Goal: Task Accomplishment & Management: Complete application form

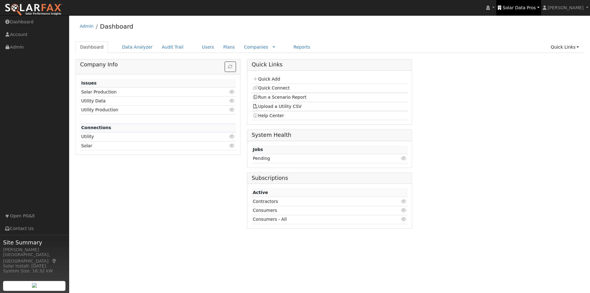
click at [530, 9] on span "Solar Data Pros" at bounding box center [519, 7] width 33 height 5
type input "j"
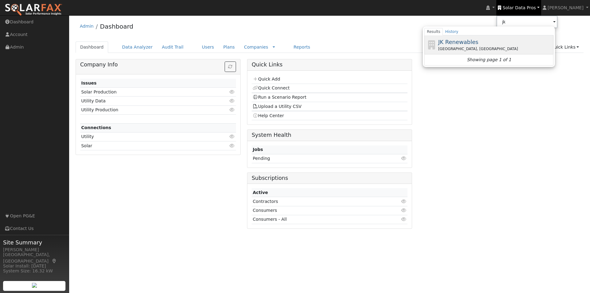
click at [477, 41] on span "JK Renewables" at bounding box center [458, 42] width 40 height 6
type input "JK Renewables"
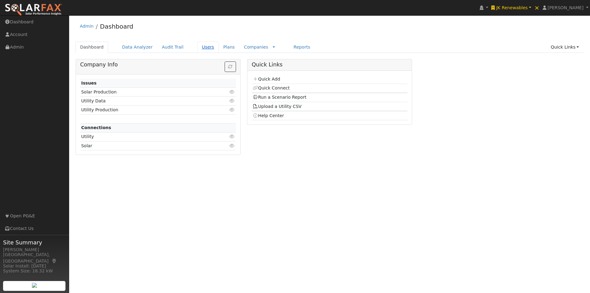
drag, startPoint x: 202, startPoint y: 45, endPoint x: 196, endPoint y: 44, distance: 5.6
click at [202, 45] on link "Users" at bounding box center [208, 46] width 22 height 11
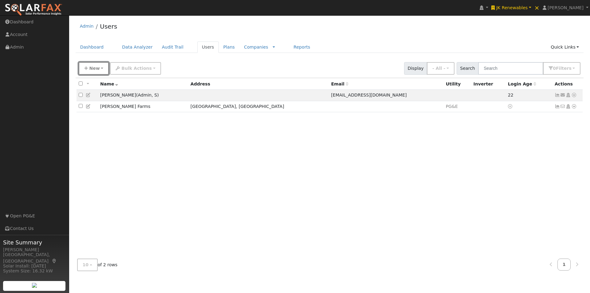
click at [96, 72] on button "New" at bounding box center [94, 68] width 30 height 13
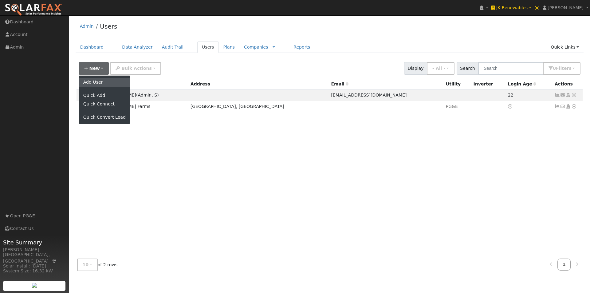
click at [93, 81] on link "Add User" at bounding box center [104, 82] width 51 height 9
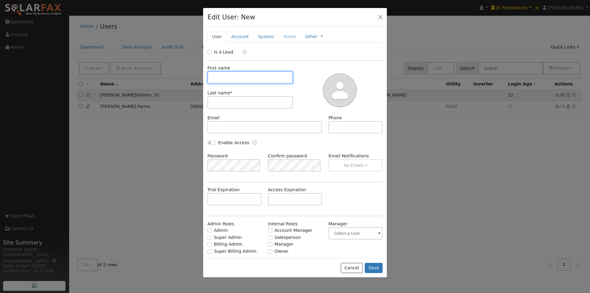
paste input "Gilleland Farms"
type input "Gilleland Farms"
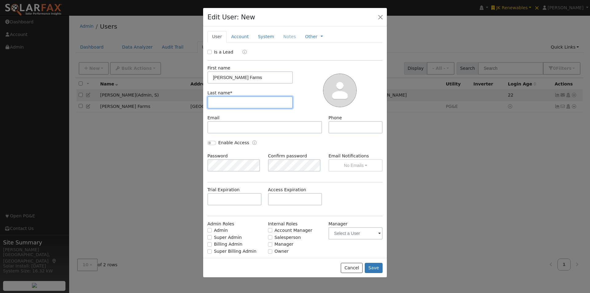
click at [242, 105] on input "text" at bounding box center [249, 102] width 85 height 12
paste input "Gilleland Farms"
type input "Gilleland Farms"
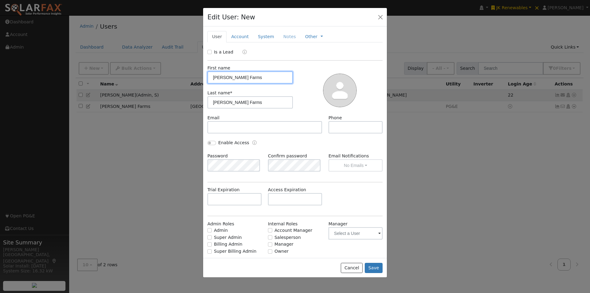
drag, startPoint x: 247, startPoint y: 76, endPoint x: 235, endPoint y: 80, distance: 12.3
click at [229, 78] on input "Gilleland Farms" at bounding box center [249, 77] width 85 height 12
type input "Gilleland"
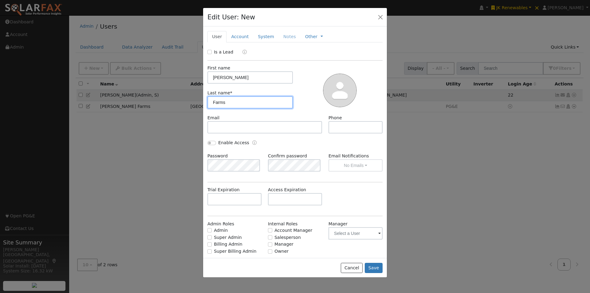
drag, startPoint x: 231, startPoint y: 102, endPoint x: 202, endPoint y: 102, distance: 28.3
click at [0, 0] on div "Edit User: New Select an Ac... New Account Nickname Cancel Create Are you sure …" at bounding box center [0, 0] width 0 height 0
type input "Farms"
click at [208, 75] on input "Gilleland" at bounding box center [249, 77] width 85 height 12
click at [351, 268] on button "Cancel" at bounding box center [352, 268] width 22 height 10
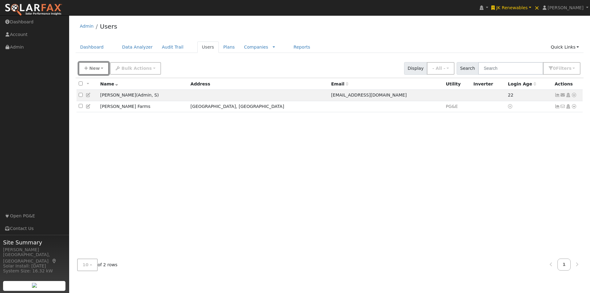
click at [92, 69] on span "New" at bounding box center [94, 68] width 10 height 5
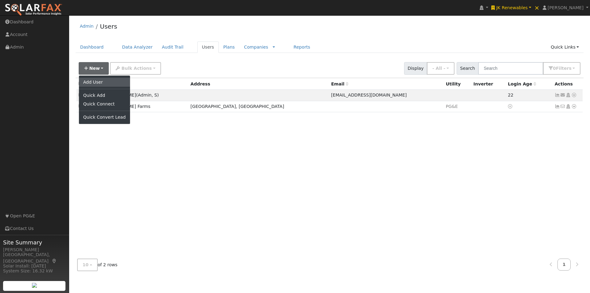
click at [96, 82] on link "Add User" at bounding box center [104, 82] width 51 height 9
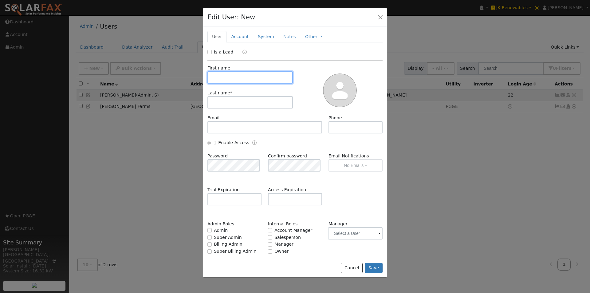
click at [249, 78] on input "text" at bounding box center [249, 77] width 85 height 12
paste input "Gilleland Farms"
type input "Gilleland Farms"
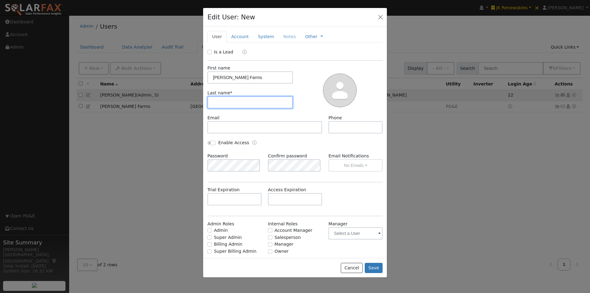
click at [233, 104] on input "text" at bounding box center [249, 102] width 85 height 12
paste input "Gilleland Farms"
type input "Gilleland Farms"
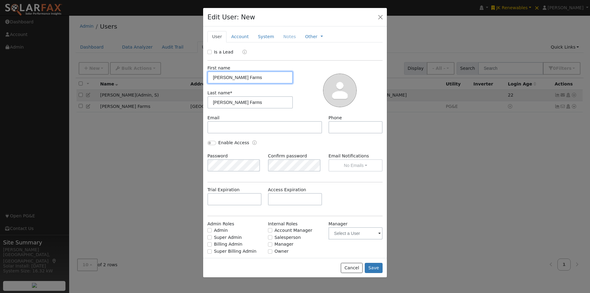
drag, startPoint x: 245, startPoint y: 78, endPoint x: 229, endPoint y: 78, distance: 16.0
click at [229, 78] on input "Gilleland Farms" at bounding box center [249, 77] width 85 height 12
type input "Gilleland"
drag, startPoint x: 231, startPoint y: 101, endPoint x: 183, endPoint y: 104, distance: 48.0
click at [0, 0] on div "Edit User: New Select an Ac... New Account Nickname Cancel Create Are you sure …" at bounding box center [0, 0] width 0 height 0
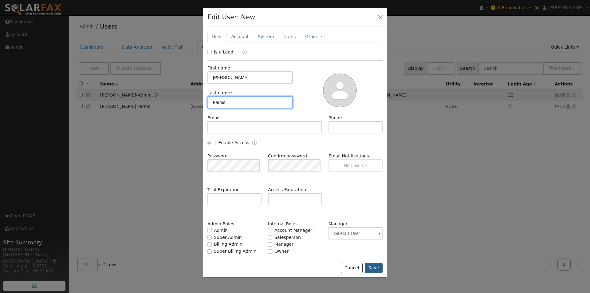
type input "Farms"
click at [373, 267] on button "Save" at bounding box center [374, 268] width 18 height 10
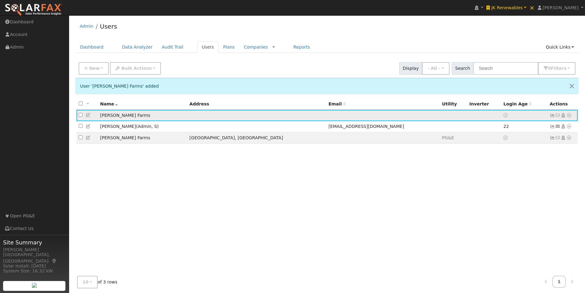
click at [570, 116] on icon at bounding box center [569, 115] width 6 height 4
click at [502, 148] on link "Import From CSV" at bounding box center [504, 148] width 45 height 9
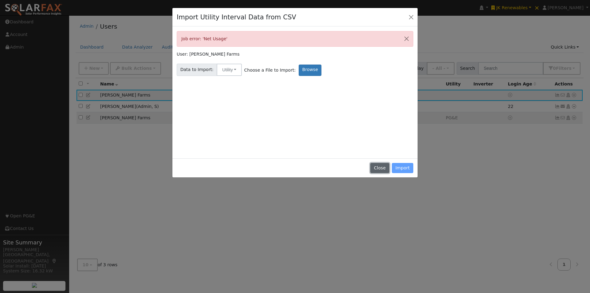
click at [380, 167] on button "Close" at bounding box center [379, 168] width 19 height 10
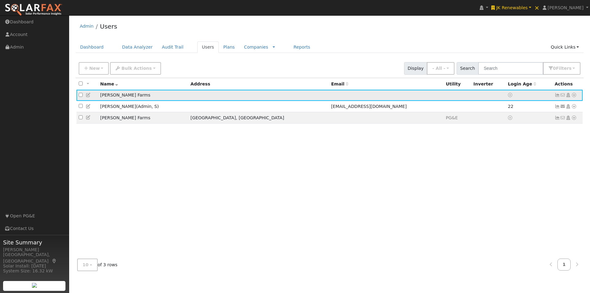
click at [574, 96] on icon at bounding box center [574, 95] width 6 height 4
click at [509, 129] on link "Import From CSV" at bounding box center [508, 128] width 45 height 9
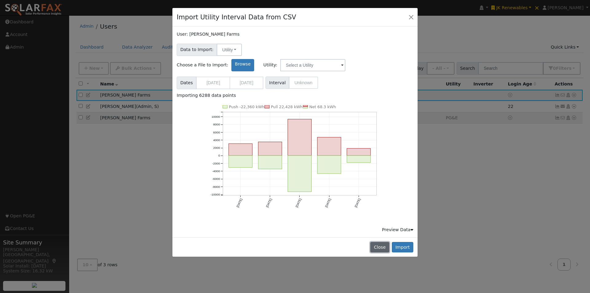
click at [378, 242] on button "Close" at bounding box center [379, 247] width 19 height 10
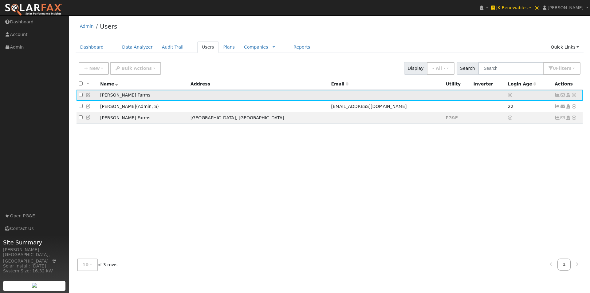
click at [574, 96] on icon at bounding box center [574, 95] width 6 height 4
click at [511, 128] on link "Import From CSV" at bounding box center [508, 128] width 45 height 9
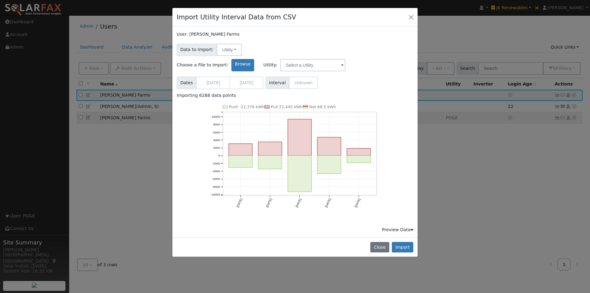
click at [411, 227] on icon at bounding box center [411, 229] width 3 height 4
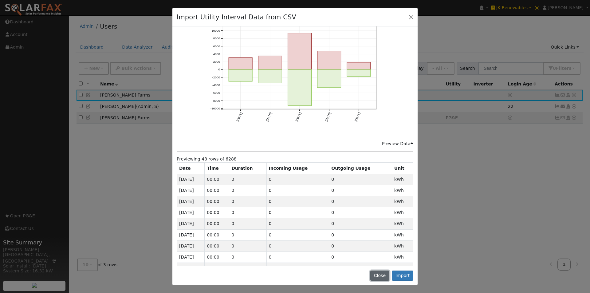
drag, startPoint x: 383, startPoint y: 274, endPoint x: 225, endPoint y: 177, distance: 185.3
click at [382, 275] on button "Close" at bounding box center [379, 275] width 19 height 10
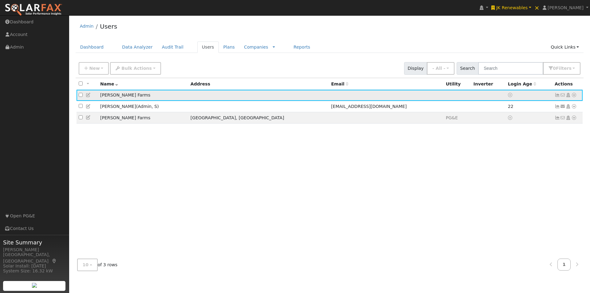
click at [574, 97] on icon at bounding box center [574, 95] width 6 height 4
click at [497, 128] on link "Import From CSV" at bounding box center [508, 128] width 45 height 9
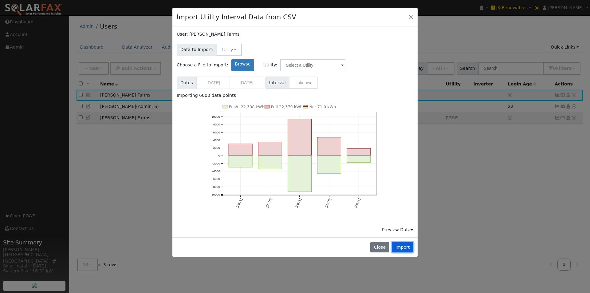
click at [406, 242] on button "Import" at bounding box center [403, 247] width 22 height 10
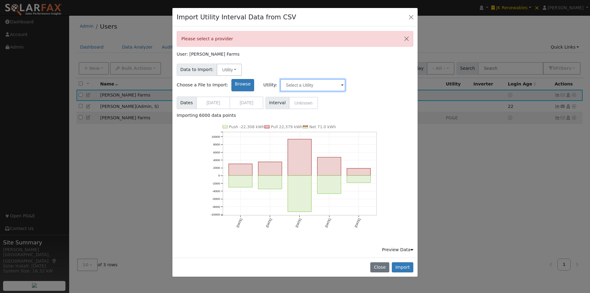
click at [345, 79] on input "text" at bounding box center [312, 85] width 65 height 12
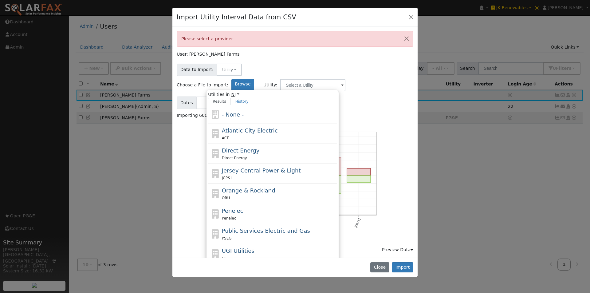
click at [239, 91] on link "NJ" at bounding box center [235, 94] width 8 height 6
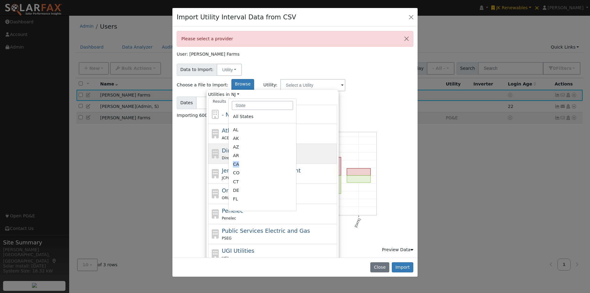
click at [292, 146] on ul "All States AL AK AZ AR CA CO CT DE FL GA HI ID IL IN IA KS KY LA ME MD MA MI MN…" at bounding box center [263, 158] width 68 height 92
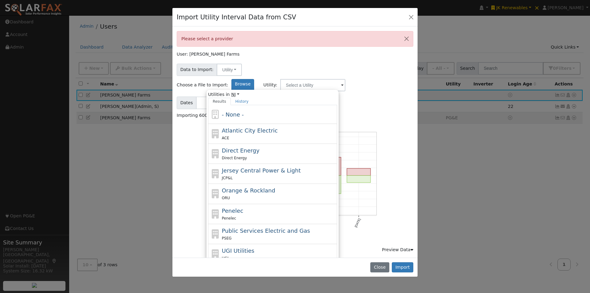
click at [239, 91] on link "NJ" at bounding box center [235, 94] width 8 height 6
click at [292, 169] on link "CA" at bounding box center [263, 173] width 68 height 9
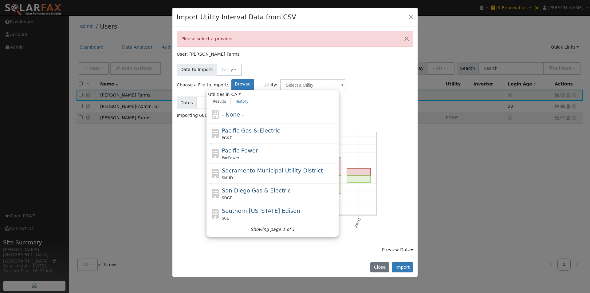
click at [280, 127] on span "Pacific Gas & Electric" at bounding box center [251, 130] width 58 height 6
type input "Pacific Gas & Electric"
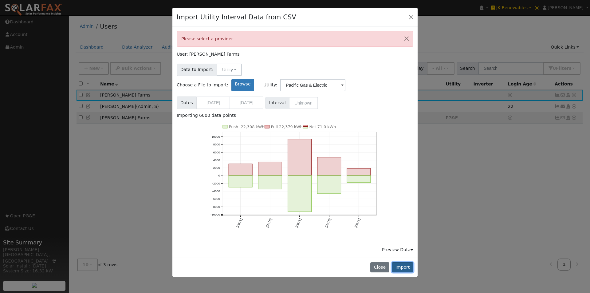
click at [404, 262] on button "Import" at bounding box center [403, 267] width 22 height 10
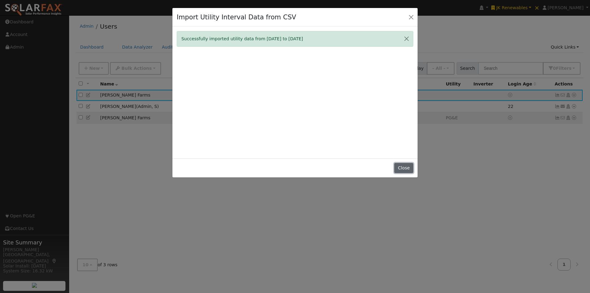
click at [402, 166] on button "Close" at bounding box center [403, 168] width 19 height 10
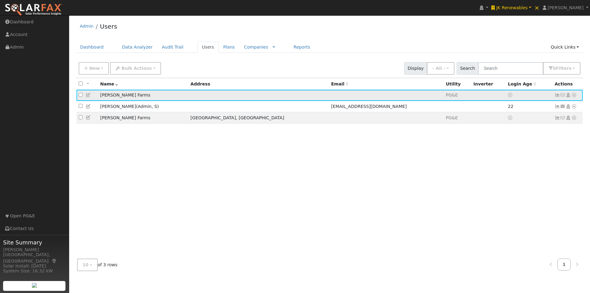
click at [557, 96] on icon at bounding box center [557, 95] width 6 height 4
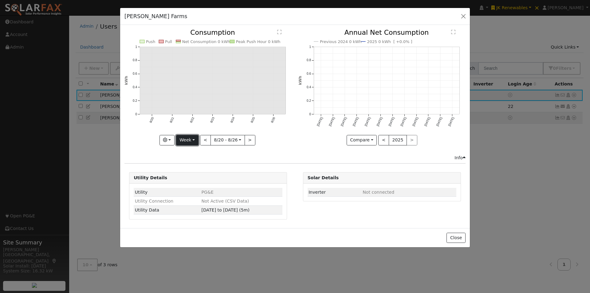
click at [194, 137] on button "Week" at bounding box center [187, 140] width 22 height 10
click at [191, 180] on link "Year" at bounding box center [197, 178] width 43 height 9
click at [202, 136] on button "<" at bounding box center [198, 140] width 11 height 10
click at [201, 139] on button "<" at bounding box center [198, 140] width 11 height 10
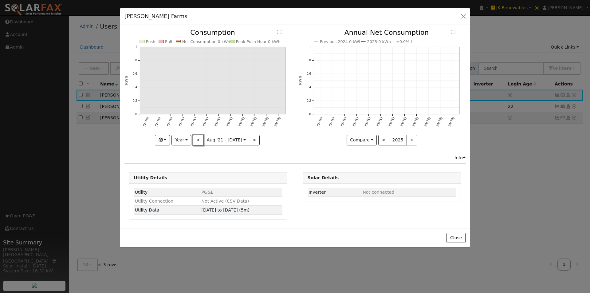
click at [201, 139] on button "<" at bounding box center [198, 140] width 11 height 10
click at [199, 138] on button "<" at bounding box center [198, 140] width 11 height 10
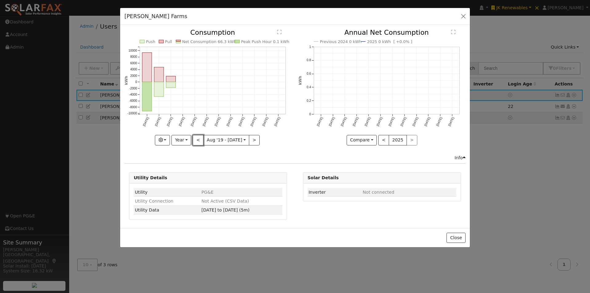
click at [199, 138] on button "<" at bounding box center [198, 140] width 11 height 10
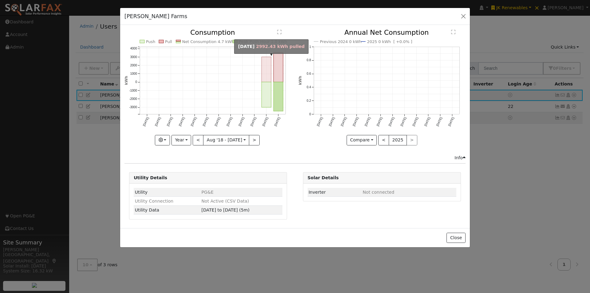
click at [265, 72] on rect "onclick=""" at bounding box center [267, 69] width 10 height 25
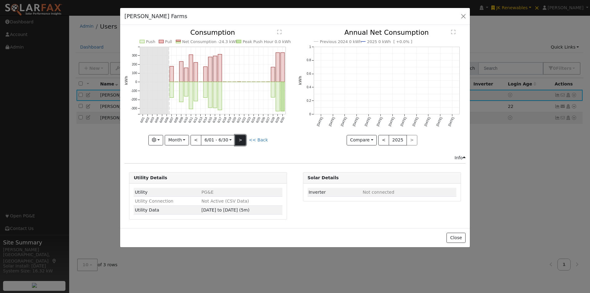
click at [239, 140] on button ">" at bounding box center [240, 140] width 11 height 10
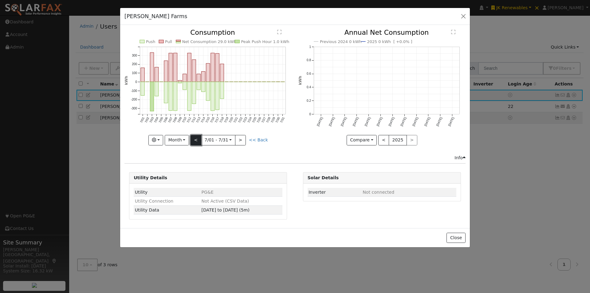
click at [196, 139] on button "<" at bounding box center [195, 140] width 11 height 10
type input "2019-06-01"
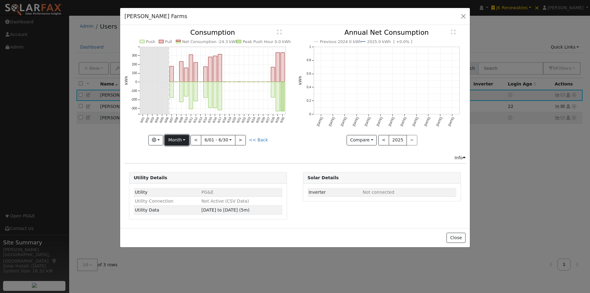
click at [178, 140] on button "Month" at bounding box center [177, 140] width 24 height 10
click at [177, 186] on link "Custom" at bounding box center [186, 187] width 43 height 9
click at [214, 139] on input "2019-06-01" at bounding box center [210, 140] width 20 height 10
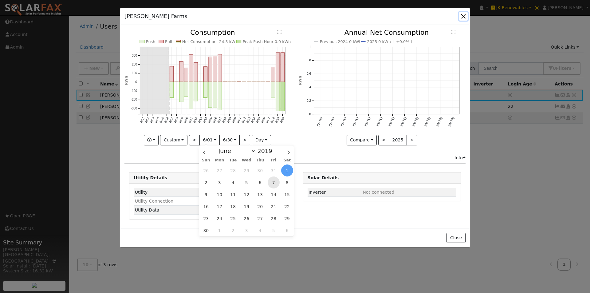
click at [273, 182] on span "7" at bounding box center [274, 182] width 12 height 12
type input "2019-06-07"
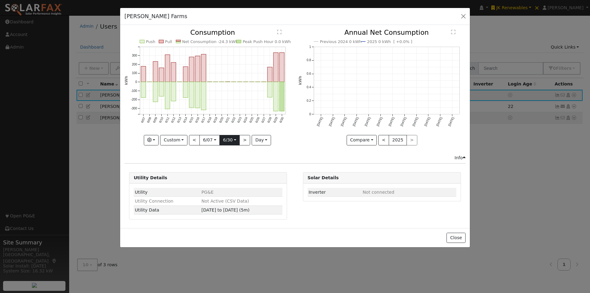
click at [235, 139] on input "2019-06-30" at bounding box center [230, 140] width 20 height 10
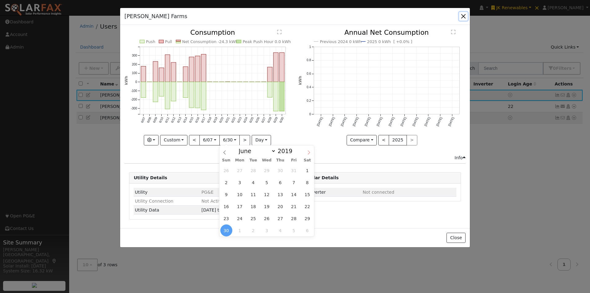
click at [308, 152] on icon at bounding box center [309, 152] width 4 height 4
select select "6"
click at [265, 216] on span "31" at bounding box center [267, 218] width 12 height 12
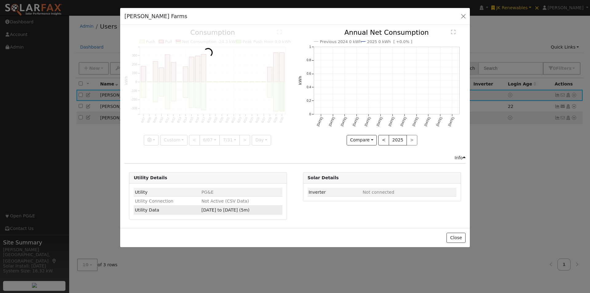
scroll to position [0, 5]
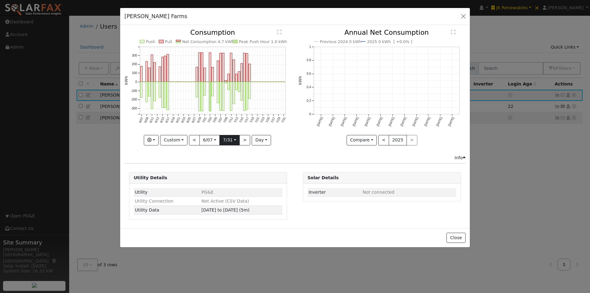
click at [235, 140] on input "2019-07-31" at bounding box center [230, 140] width 20 height 10
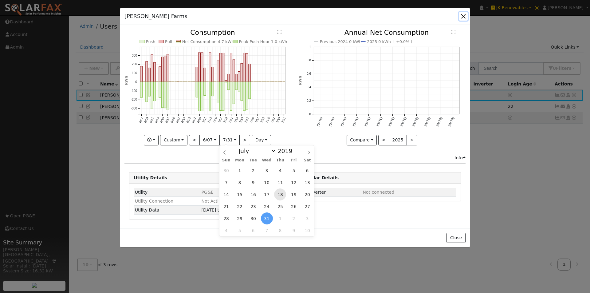
scroll to position [0, 0]
click at [280, 194] on span "18" at bounding box center [280, 194] width 12 height 12
type input "2019-07-18"
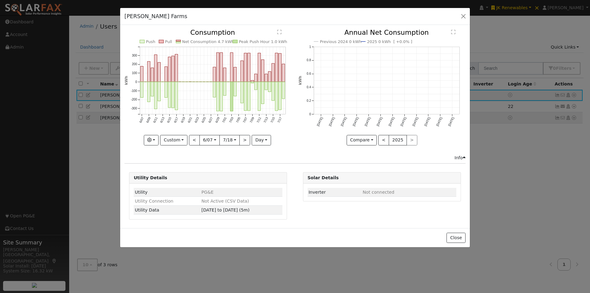
click at [290, 113] on icon "Push Pull Net Consumption 4.7 kWh Peak Push Hour 1.0 kWh 6/07 6/09 6/11 6/13 6/…" at bounding box center [207, 85] width 167 height 112
click at [283, 71] on rect "onclick=""" at bounding box center [283, 73] width 3 height 18
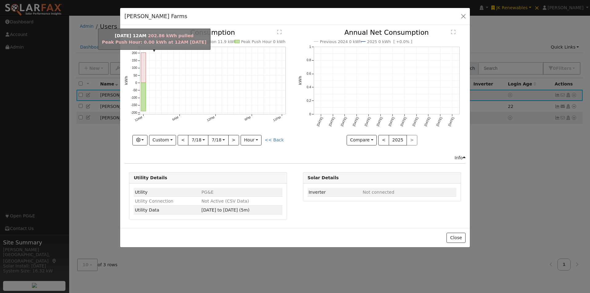
click at [144, 66] on rect "onclick=""" at bounding box center [143, 68] width 5 height 30
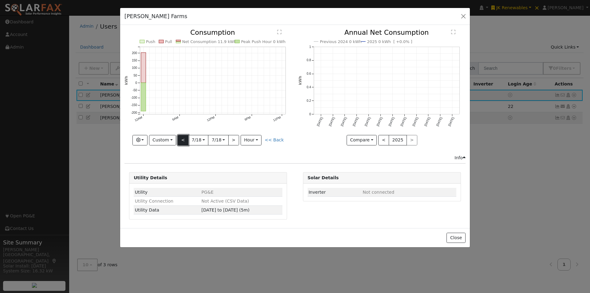
click at [184, 139] on button "<" at bounding box center [183, 140] width 11 height 10
type input "2019-07-17"
click at [184, 139] on button "<" at bounding box center [183, 140] width 11 height 10
type input "2019-07-16"
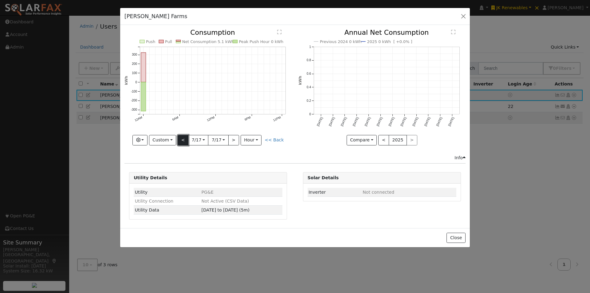
type input "2019-07-16"
click at [165, 141] on button "Custom" at bounding box center [162, 140] width 27 height 10
click at [167, 168] on link "Month" at bounding box center [170, 170] width 43 height 9
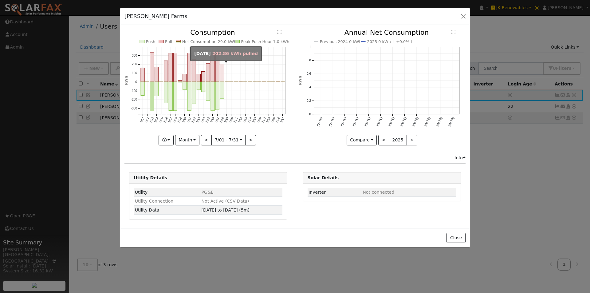
click at [221, 74] on rect "onclick=""" at bounding box center [222, 73] width 4 height 18
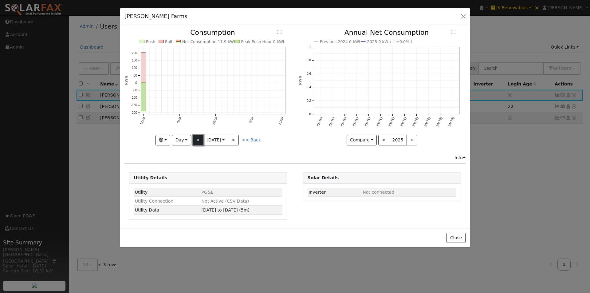
click at [197, 138] on button "<" at bounding box center [198, 140] width 11 height 10
click at [198, 138] on button "<" at bounding box center [198, 140] width 11 height 10
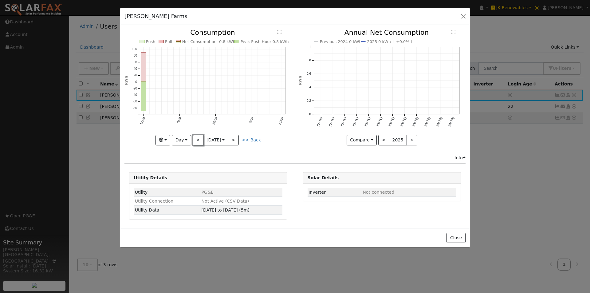
click at [198, 137] on button "<" at bounding box center [198, 140] width 11 height 10
type input "2019-07-12"
